Goal: Find specific page/section: Find specific page/section

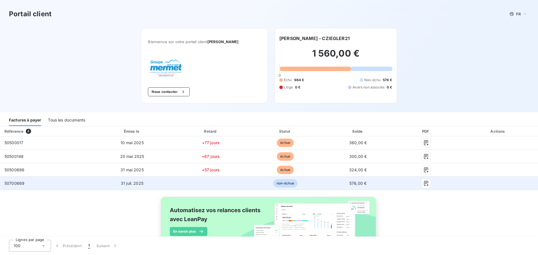
click at [23, 184] on span "50700669" at bounding box center [14, 183] width 20 height 5
click at [191, 185] on td at bounding box center [210, 183] width 75 height 13
click at [425, 183] on icon "button" at bounding box center [426, 184] width 6 height 6
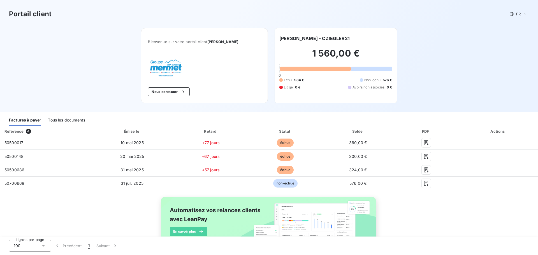
click at [107, 84] on div "Portail client FR Bienvenue sur votre portail client [PERSON_NAME] . Nous conta…" at bounding box center [269, 56] width 538 height 112
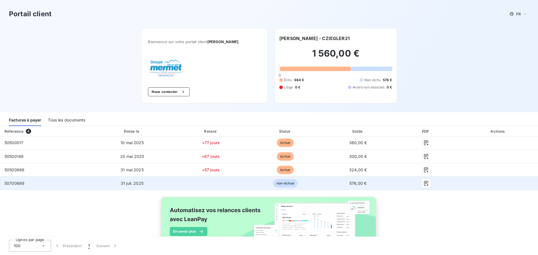
click at [15, 184] on span "50700669" at bounding box center [14, 183] width 20 height 5
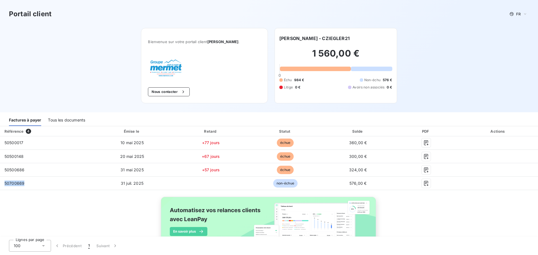
click at [68, 120] on div "Tous les documents" at bounding box center [66, 120] width 37 height 12
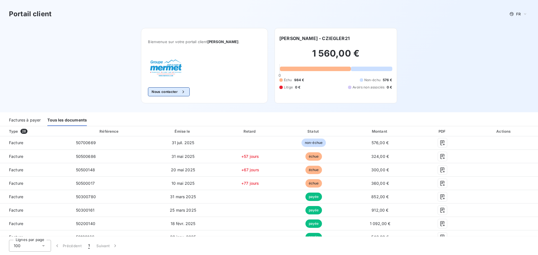
click at [163, 92] on button "Nous contacter" at bounding box center [168, 91] width 41 height 9
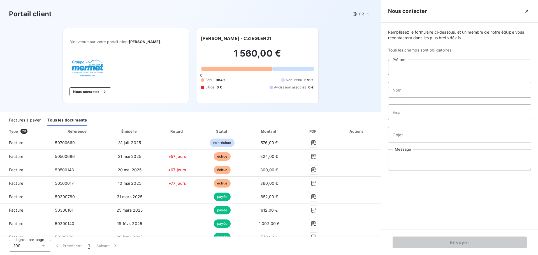
click at [411, 68] on input "Prénom" at bounding box center [459, 68] width 143 height 16
